Goal: Find specific page/section: Find specific page/section

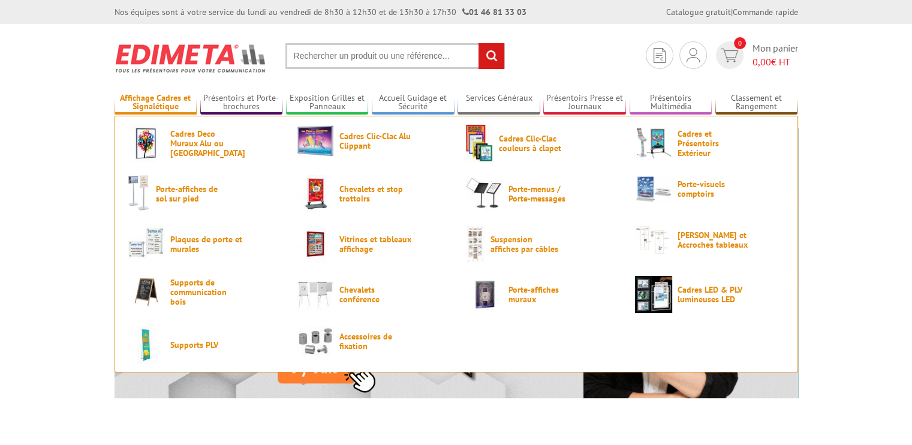
click at [176, 97] on link "Affichage Cadres et Signalétique" at bounding box center [156, 103] width 83 height 20
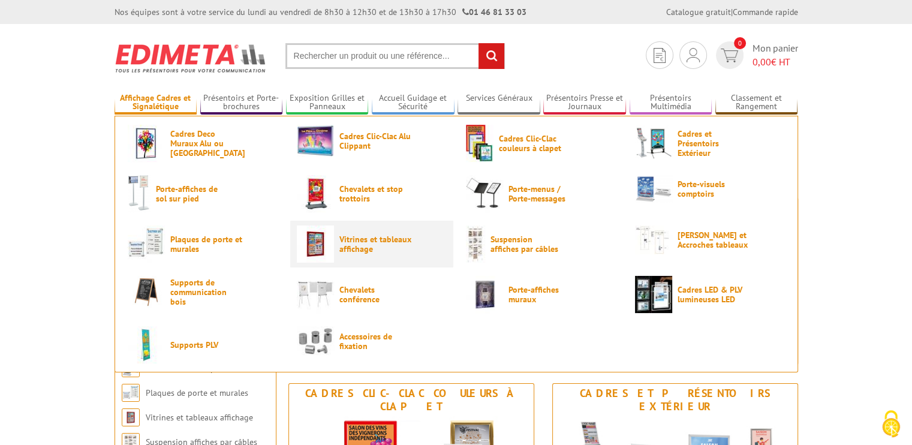
click at [343, 242] on span "Vitrines et tableaux affichage" at bounding box center [375, 244] width 72 height 19
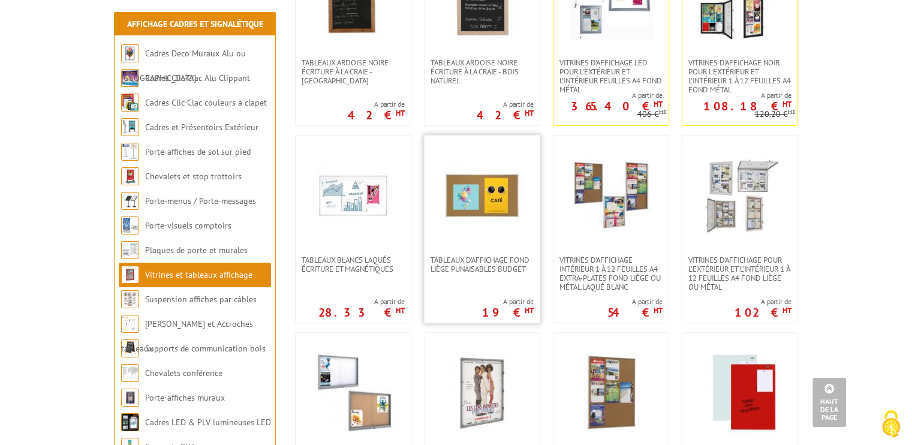
scroll to position [316, 0]
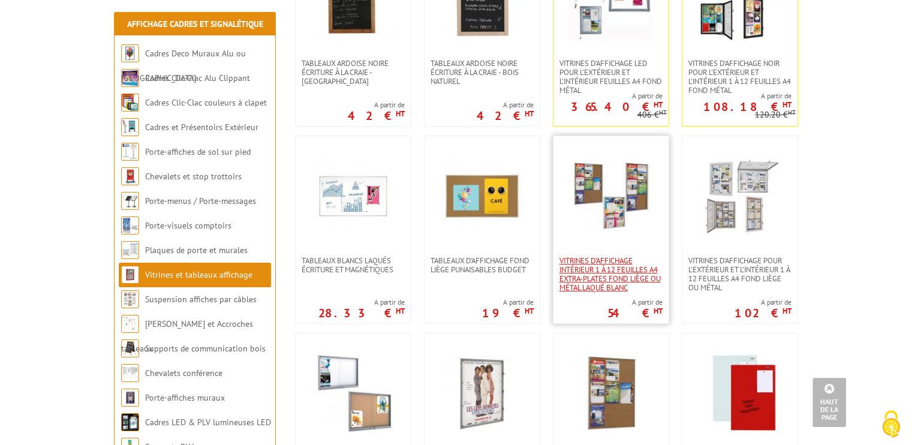
click at [602, 258] on span "Vitrines d'affichage intérieur 1 à 12 feuilles A4 extra-plates fond liège ou mé…" at bounding box center [611, 274] width 103 height 36
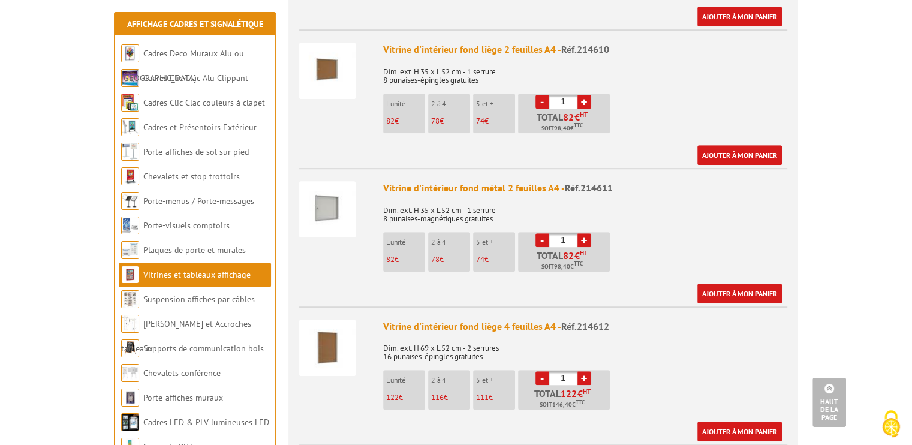
scroll to position [750, 0]
